Goal: Check status: Check status

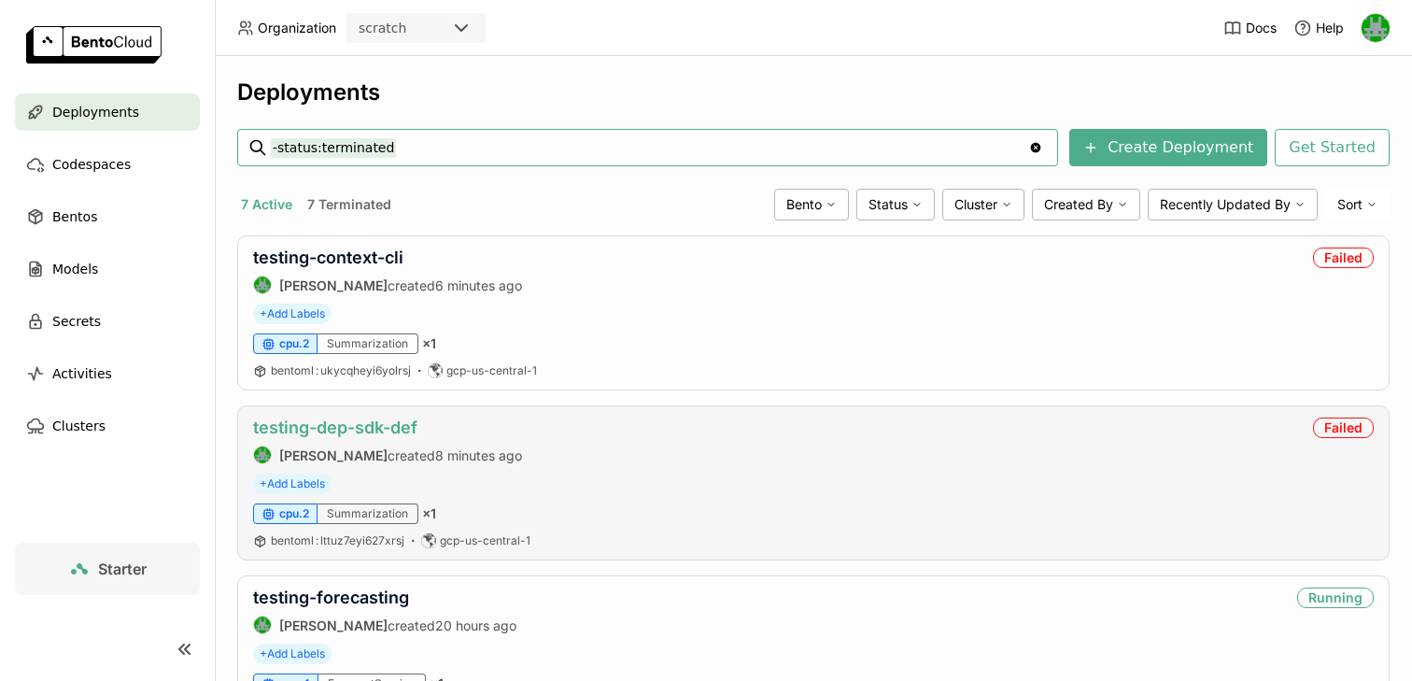
click at [311, 424] on link "testing-dep-sdk-def" at bounding box center [335, 427] width 164 height 20
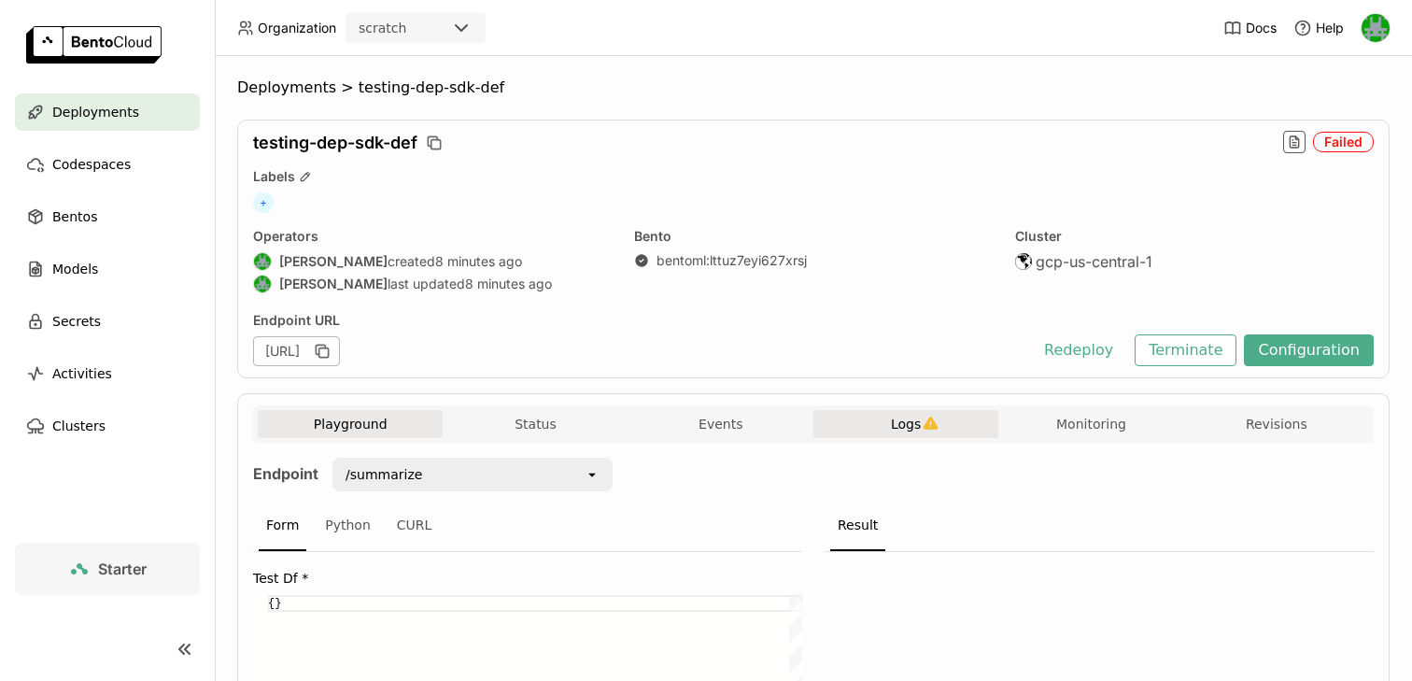
click at [908, 419] on span "Logs" at bounding box center [906, 423] width 30 height 17
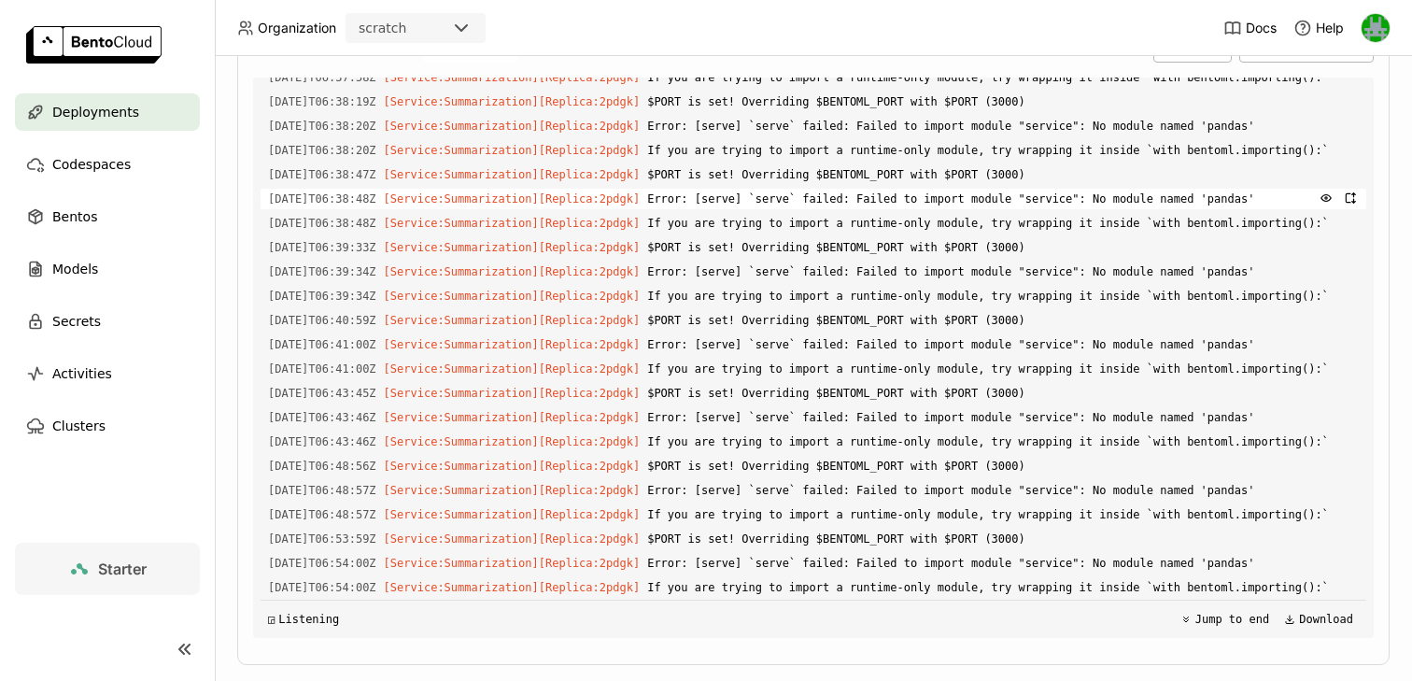
scroll to position [5020, 0]
